Goal: Task Accomplishment & Management: Use online tool/utility

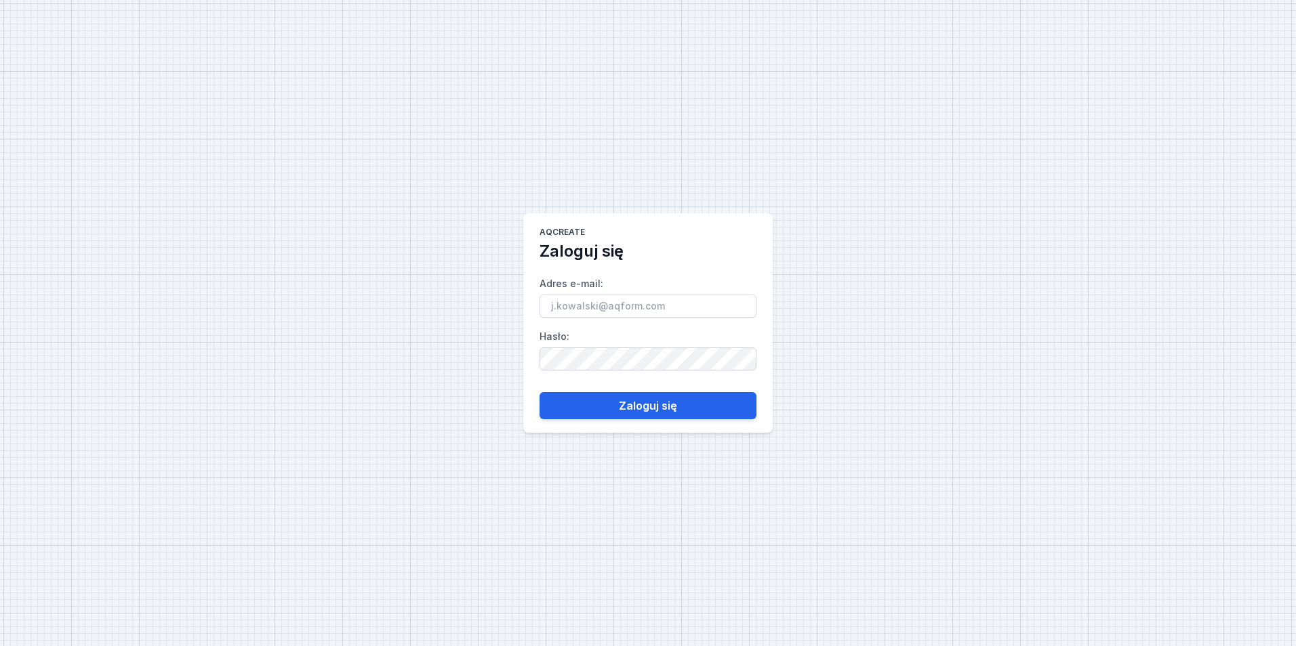
click at [722, 310] on input "Adres e-mail :" at bounding box center [647, 306] width 217 height 23
click at [703, 252] on main "AQcreate Zaloguj się Adres e-mail : Hasło : Zaloguj się" at bounding box center [647, 323] width 249 height 220
click at [642, 303] on input "Adres e-mail :" at bounding box center [647, 306] width 217 height 23
click at [641, 303] on input "Adres e-mail :" at bounding box center [647, 306] width 217 height 23
type input "[PERSON_NAME][EMAIL_ADDRESS][DOMAIN_NAME]"
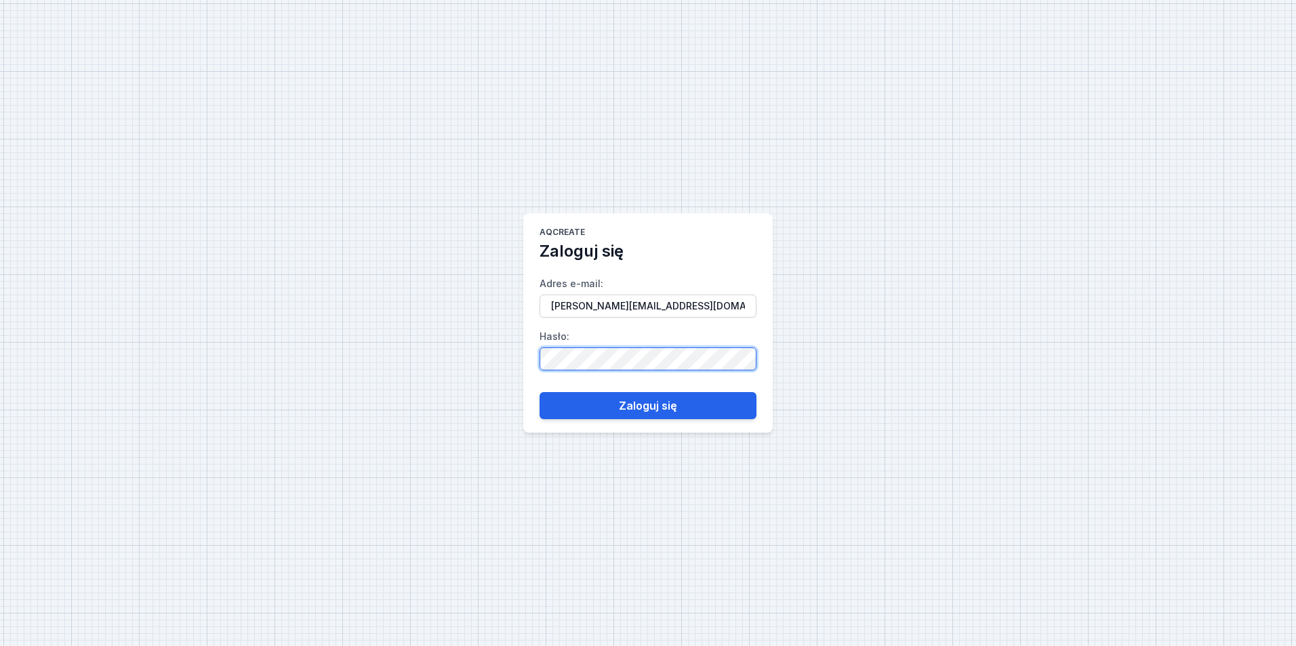
click at [539, 392] on button "Zaloguj się" at bounding box center [647, 405] width 217 height 27
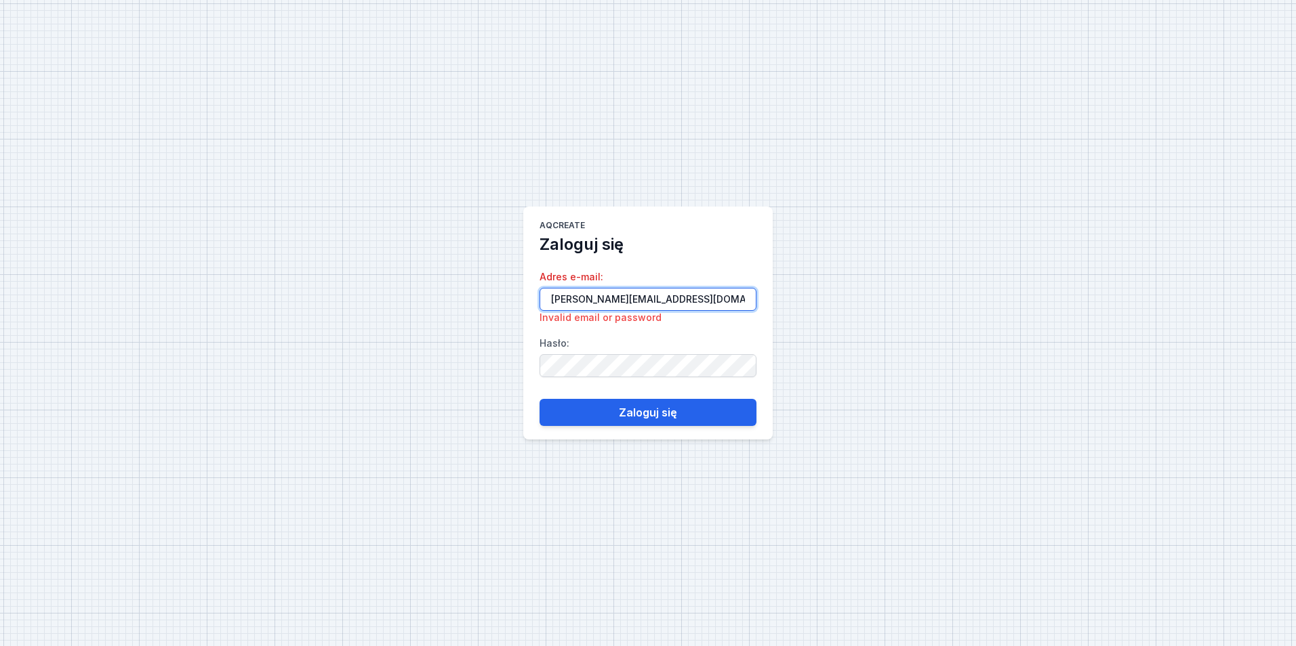
drag, startPoint x: 706, startPoint y: 297, endPoint x: 155, endPoint y: 310, distance: 551.8
click at [155, 310] on div "AQcreate Zaloguj się Adres e-mail : [PERSON_NAME][EMAIL_ADDRESS][DOMAIN_NAME] I…" at bounding box center [648, 323] width 1296 height 646
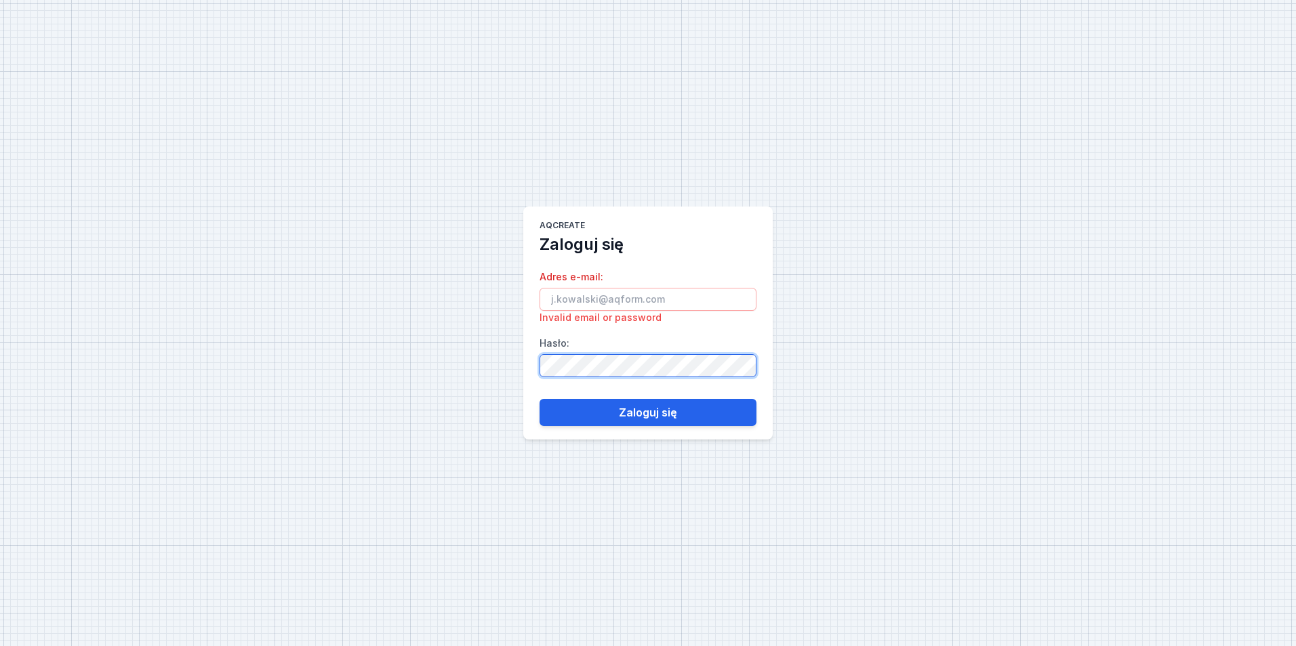
click at [285, 375] on div "AQcreate Zaloguj się Adres e-mail : Invalid email or password Hasło : Zaloguj s…" at bounding box center [648, 323] width 1296 height 646
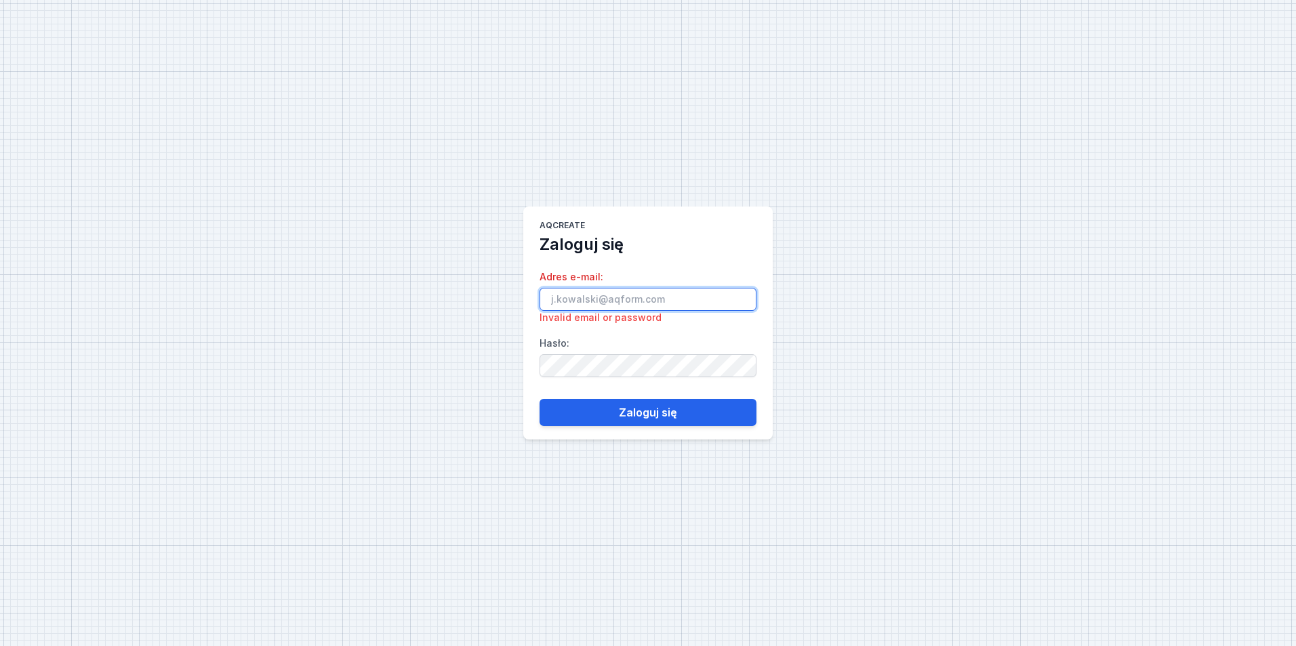
click at [639, 300] on input "Adres e-mail : Invalid email or password" at bounding box center [647, 299] width 217 height 23
paste input "[PERSON_NAME][EMAIL_ADDRESS][DOMAIN_NAME]"
type input "[PERSON_NAME][EMAIL_ADDRESS][DOMAIN_NAME]"
click at [539, 399] on button "Zaloguj się" at bounding box center [647, 412] width 217 height 27
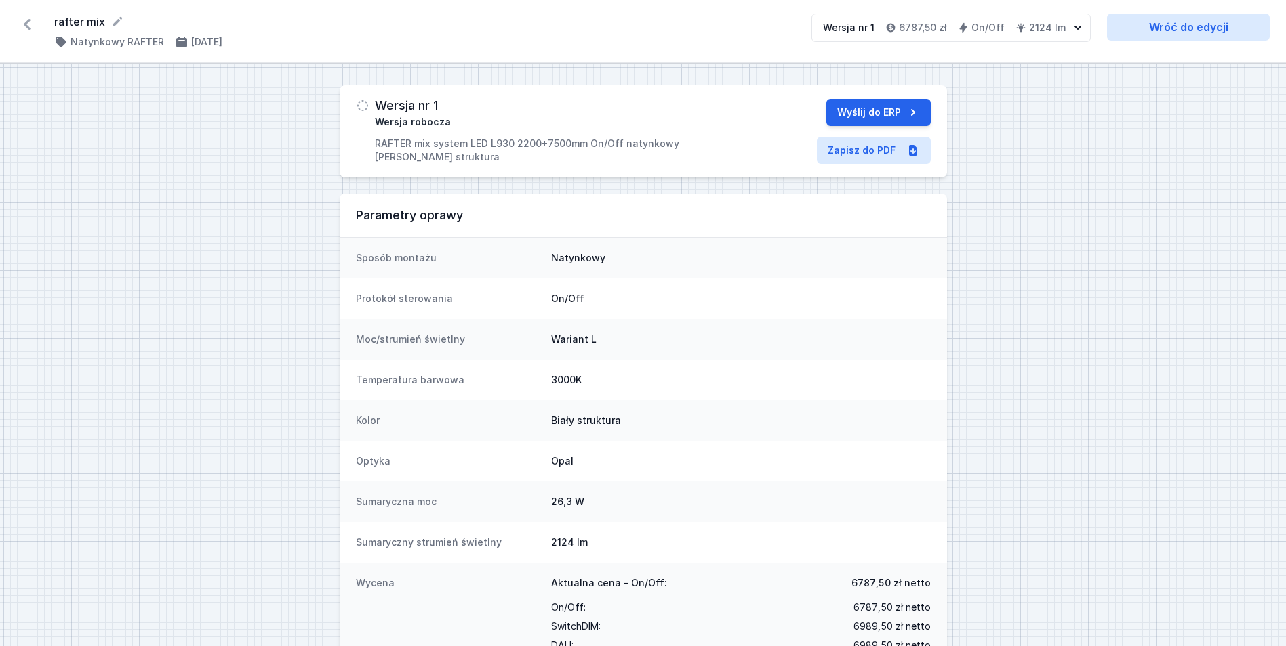
click at [382, 112] on div "Wersja nr 1 Wersja robocza RAFTER mix system LED L930 2200+7500mm On/Off natynk…" at bounding box center [557, 131] width 364 height 65
click at [24, 25] on icon at bounding box center [27, 25] width 22 height 22
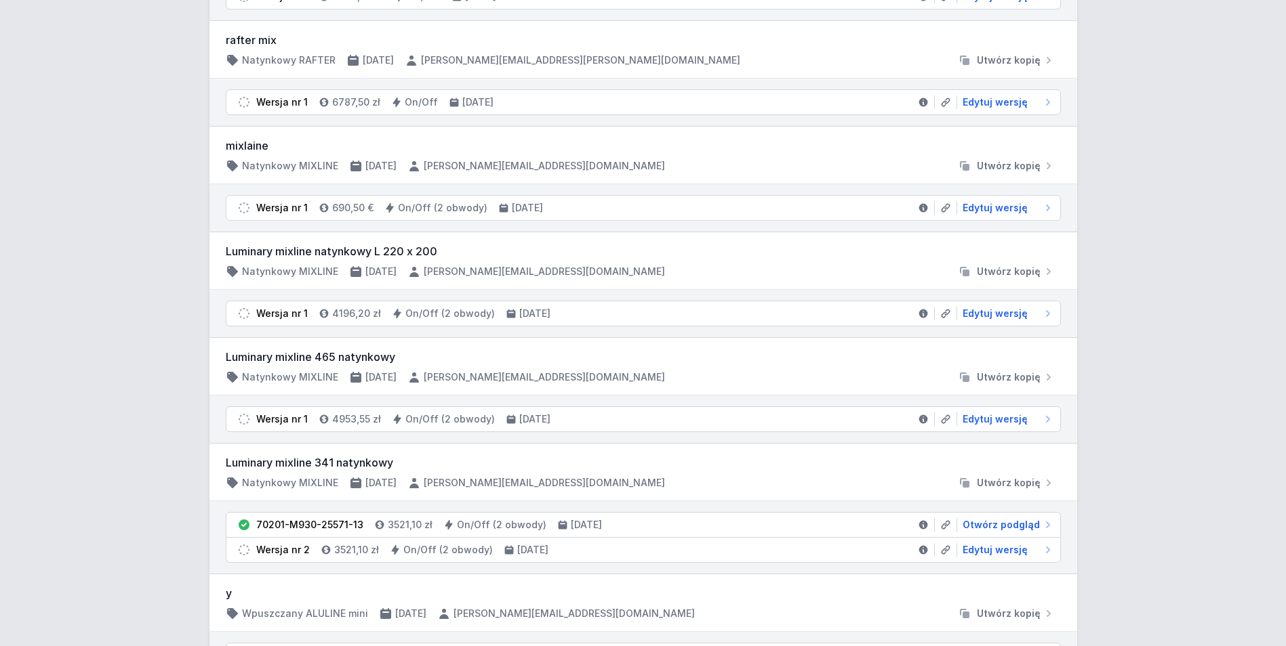
scroll to position [452, 0]
